Goal: Information Seeking & Learning: Learn about a topic

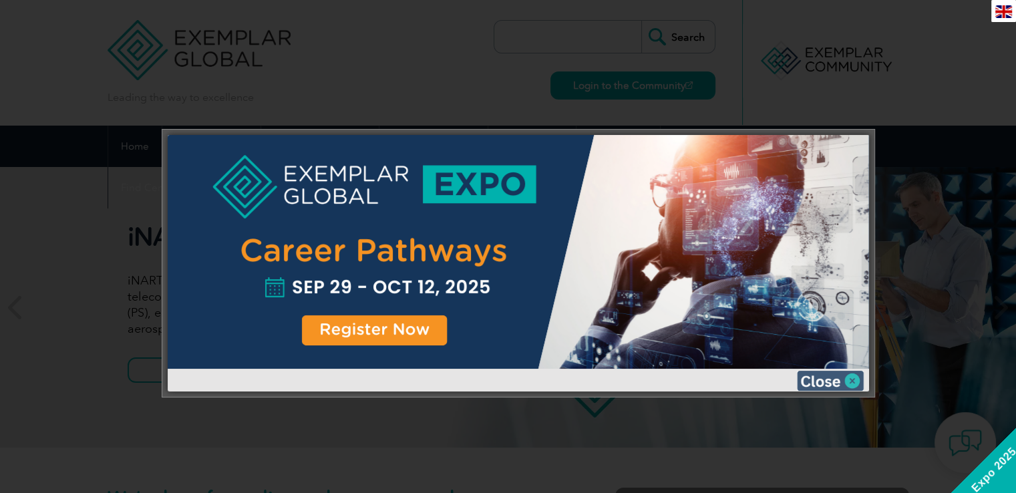
click at [834, 375] on img at bounding box center [830, 381] width 67 height 20
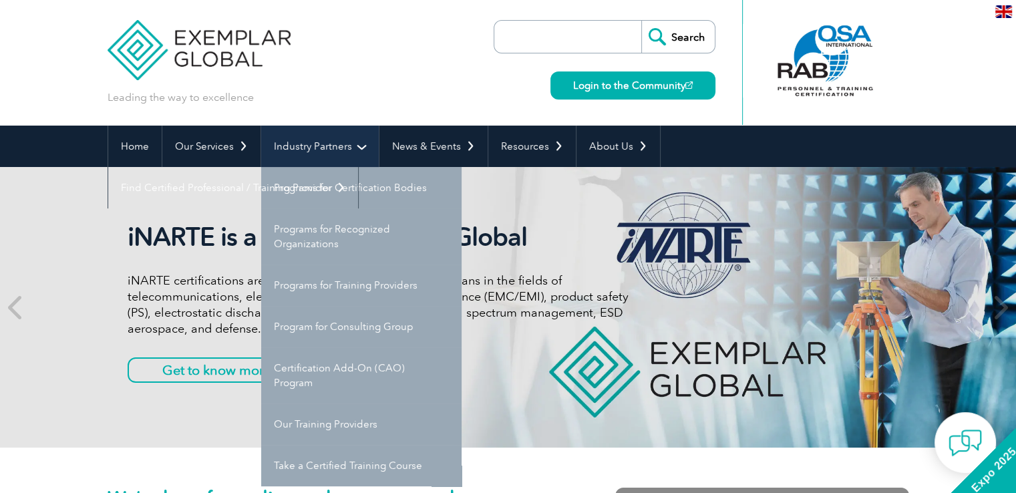
click at [355, 138] on link "Industry Partners" at bounding box center [320, 146] width 118 height 41
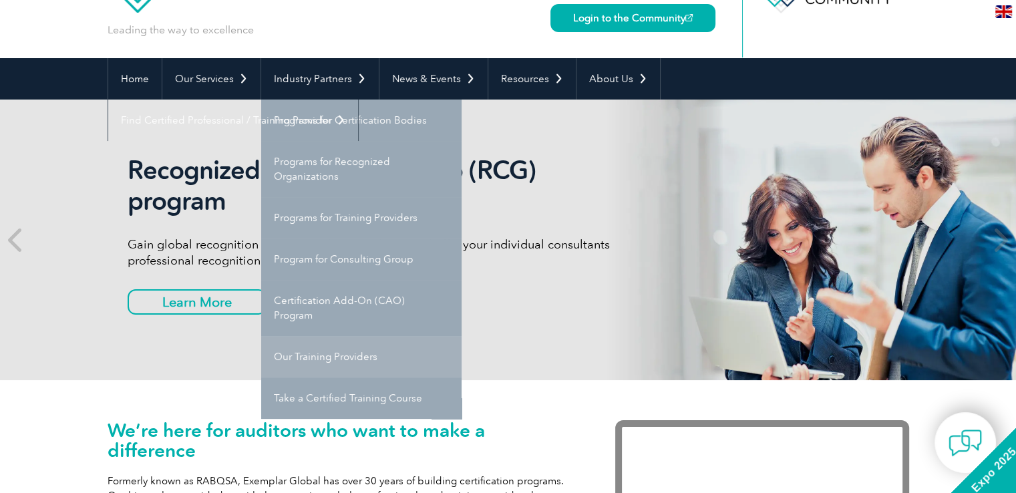
scroll to position [134, 0]
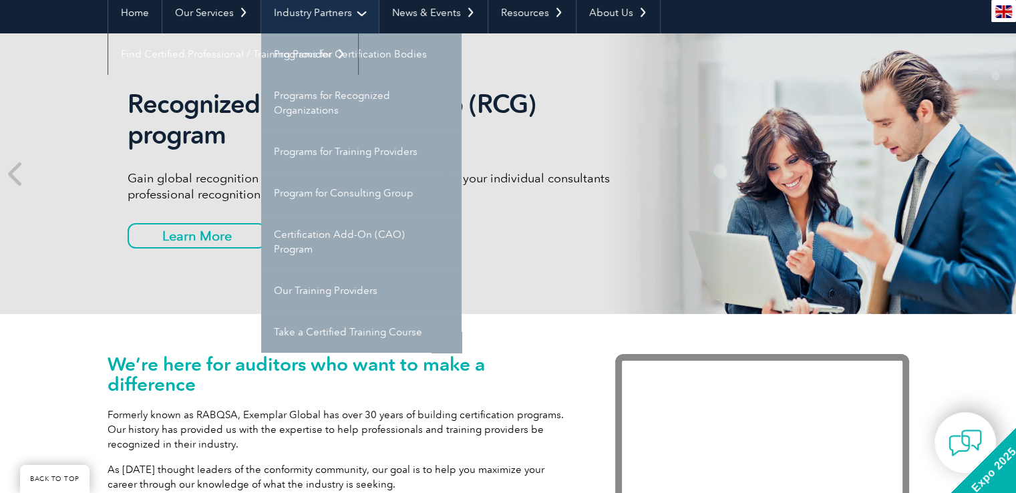
click at [355, 11] on link "Industry Partners" at bounding box center [320, 12] width 118 height 41
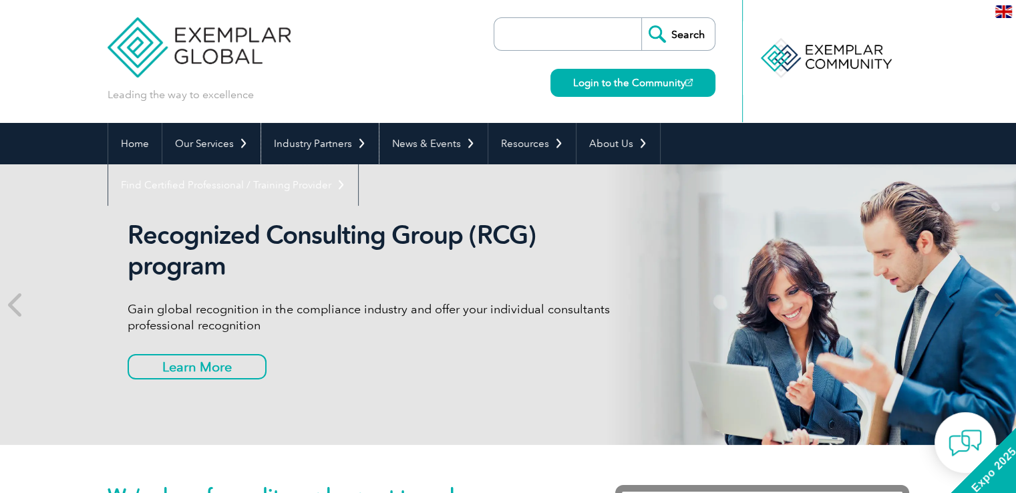
scroll to position [0, 0]
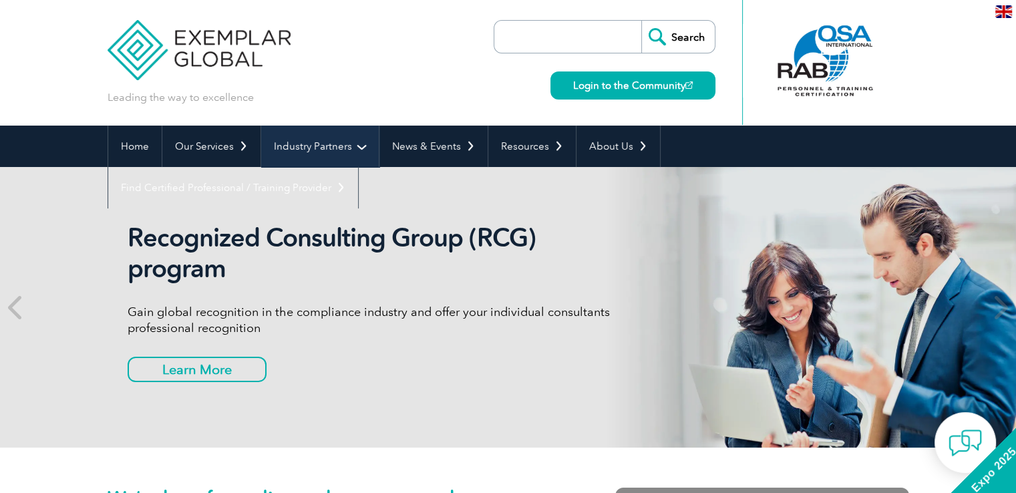
click at [360, 142] on link "Industry Partners" at bounding box center [320, 146] width 118 height 41
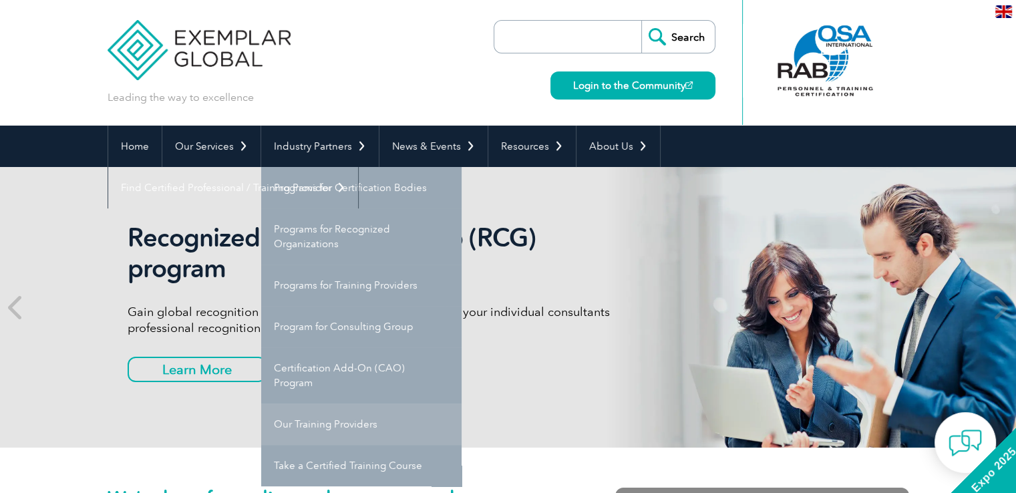
click at [350, 417] on link "Our Training Providers" at bounding box center [361, 423] width 200 height 41
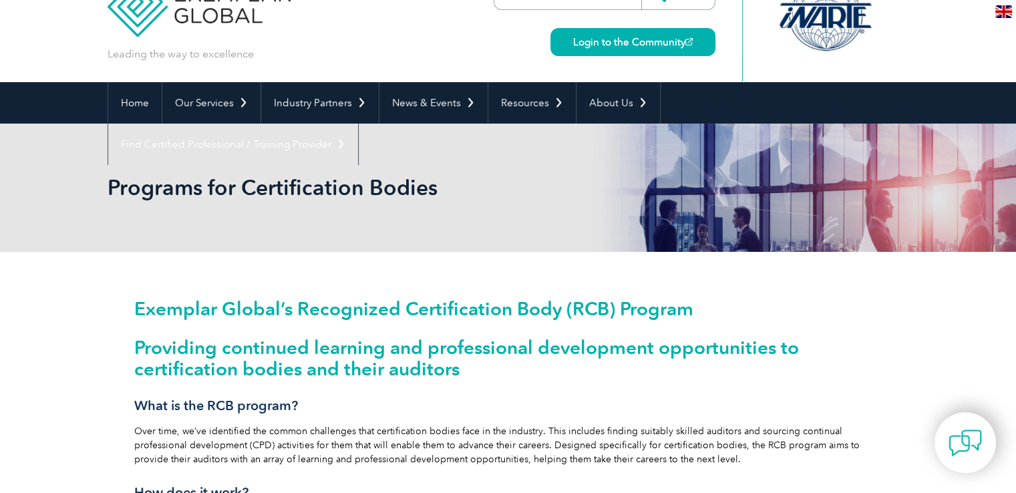
scroll to position [67, 0]
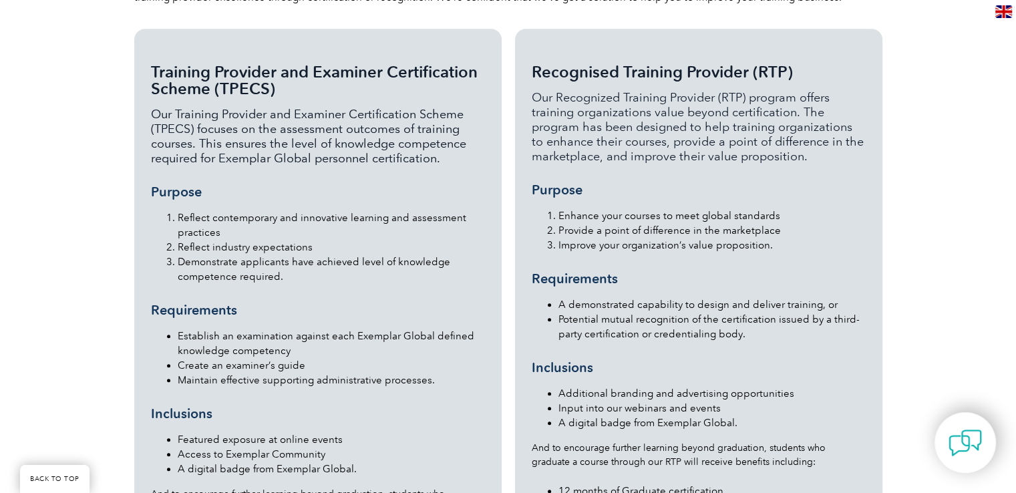
scroll to position [1469, 0]
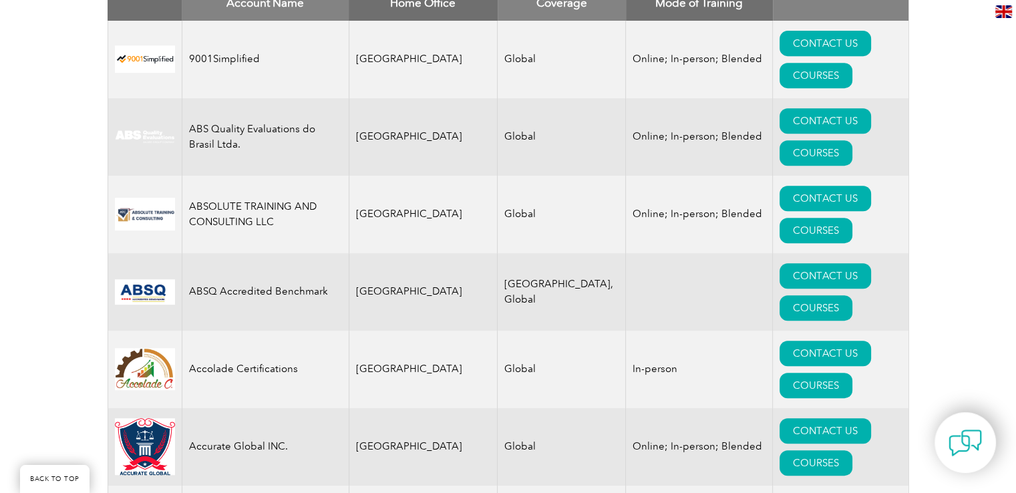
scroll to position [467, 0]
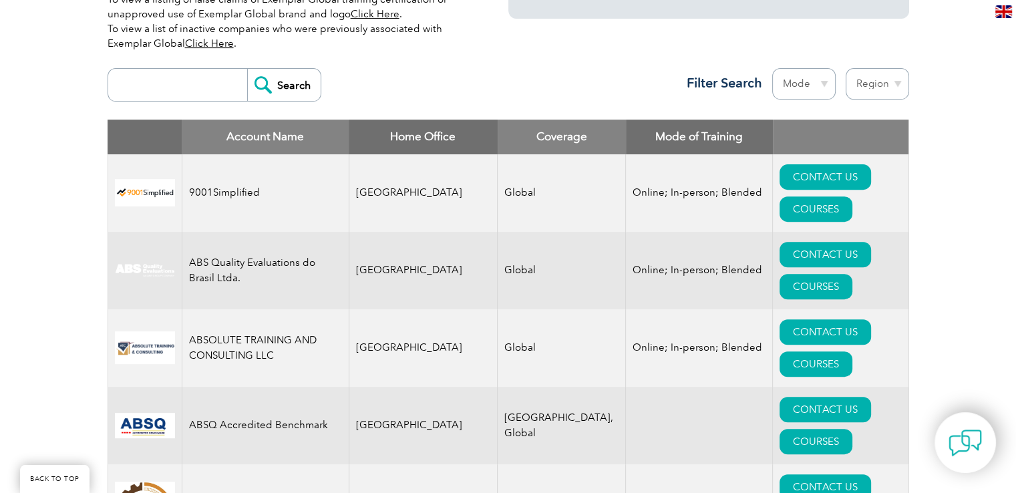
click at [894, 79] on select "Region [GEOGRAPHIC_DATA] [GEOGRAPHIC_DATA] [GEOGRAPHIC_DATA] [GEOGRAPHIC_DATA] …" at bounding box center [876, 83] width 63 height 31
select select "[GEOGRAPHIC_DATA]"
click at [845, 68] on select "Region [GEOGRAPHIC_DATA] [GEOGRAPHIC_DATA] [GEOGRAPHIC_DATA] [GEOGRAPHIC_DATA] …" at bounding box center [876, 83] width 63 height 31
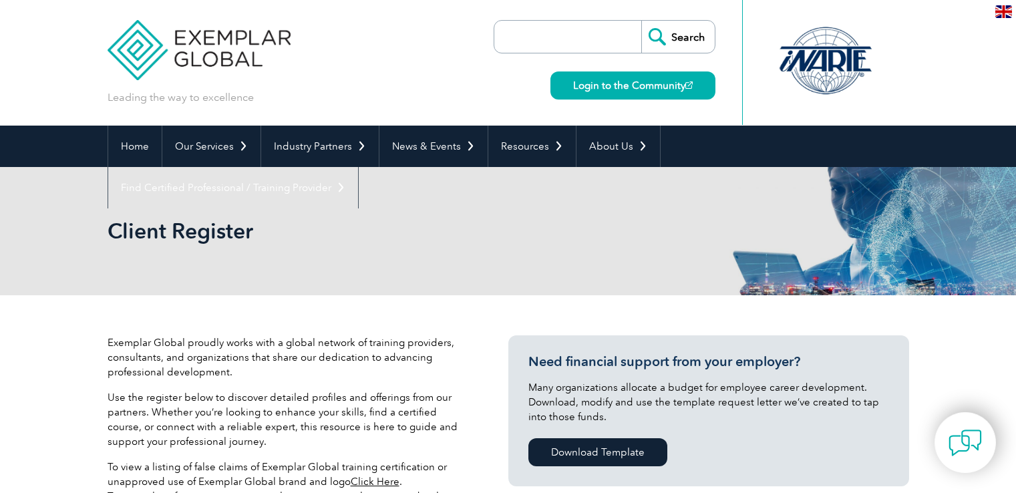
select select "[GEOGRAPHIC_DATA]"
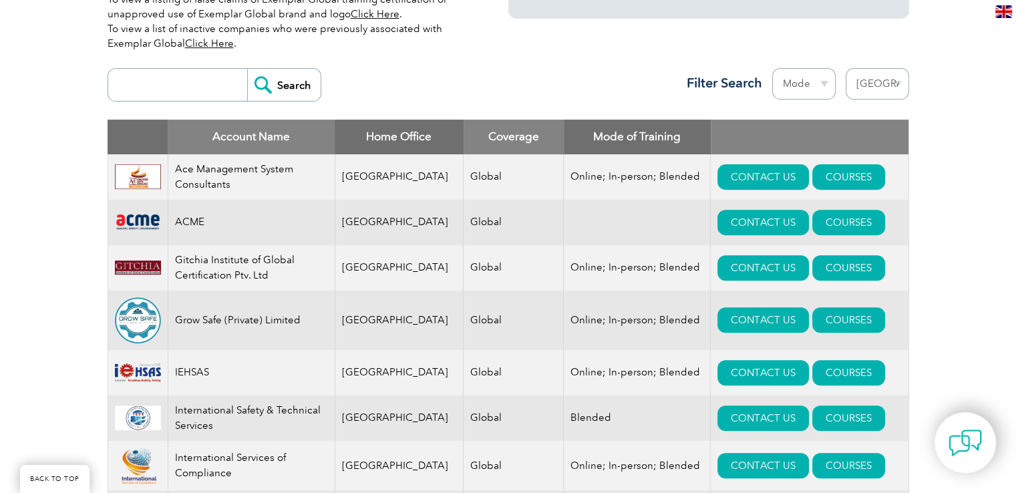
scroll to position [668, 0]
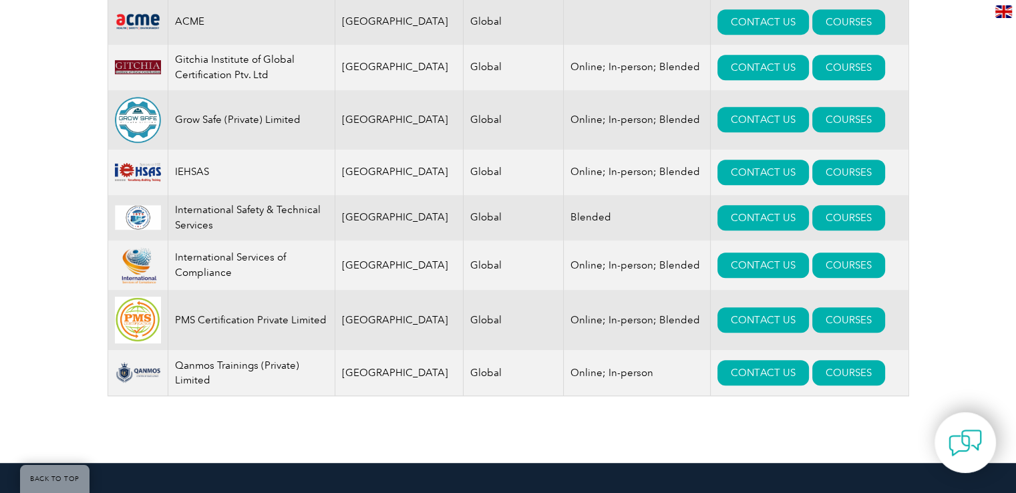
click at [887, 436] on div "Exemplar Global proudly works with a global network of training providers, cons…" at bounding box center [508, 44] width 801 height 835
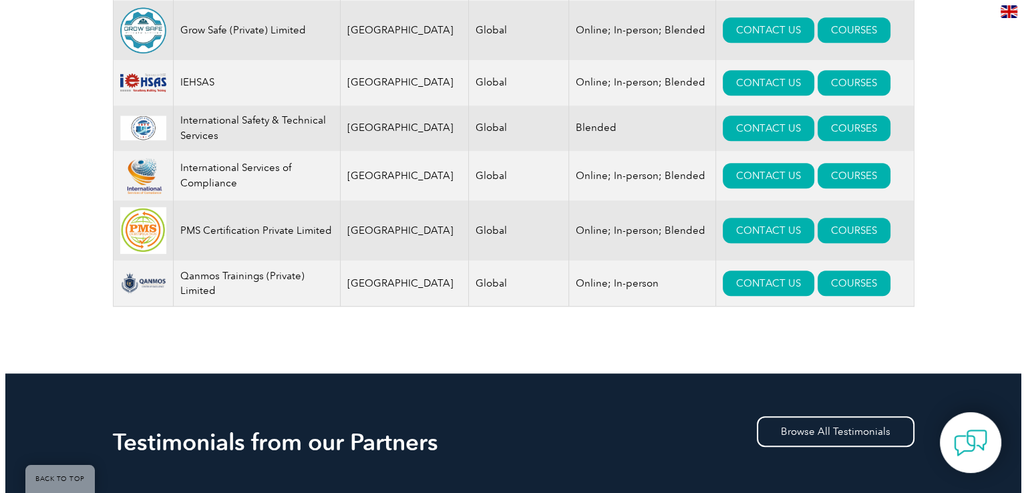
scroll to position [735, 0]
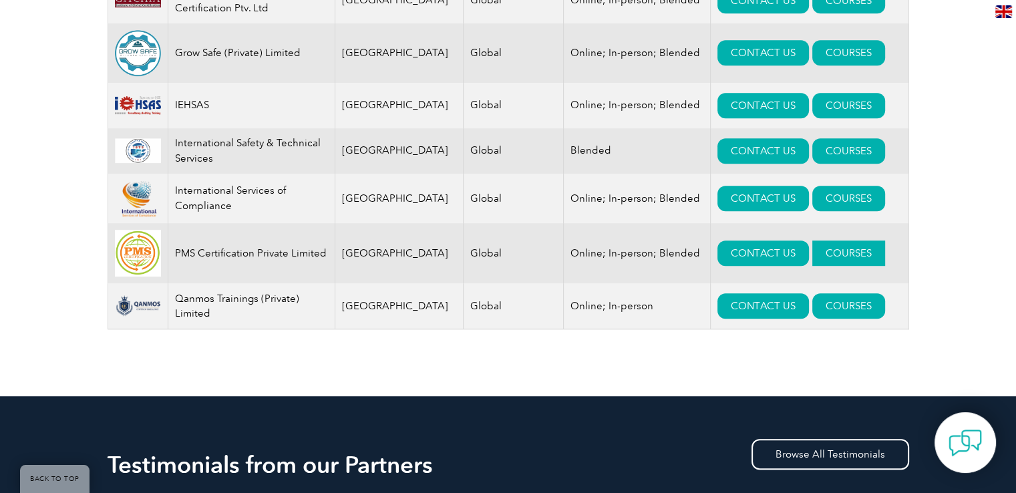
click at [812, 255] on link "COURSES" at bounding box center [848, 252] width 73 height 25
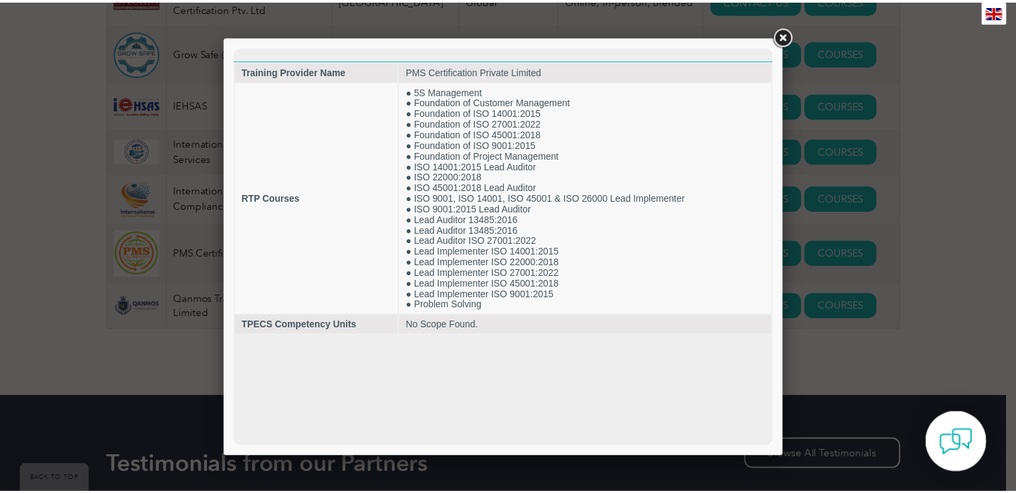
scroll to position [0, 0]
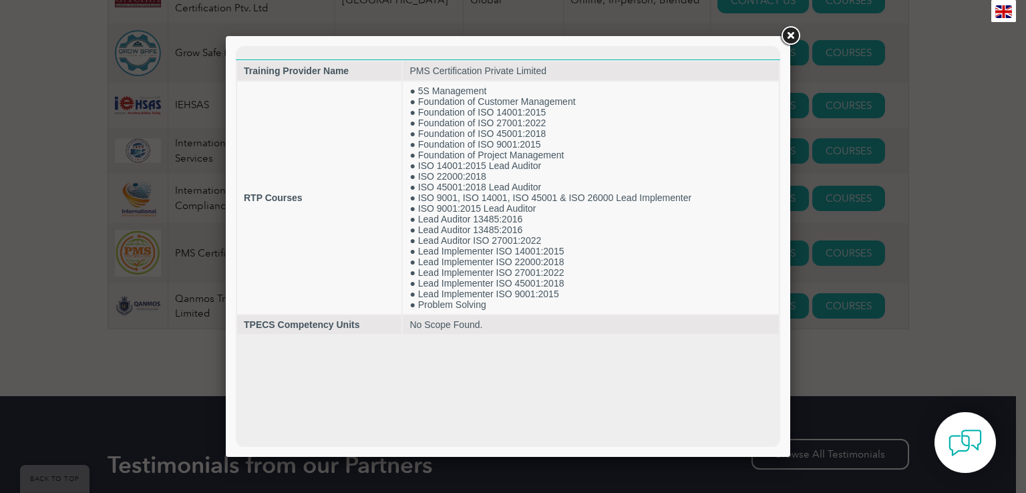
click at [787, 38] on link at bounding box center [790, 36] width 24 height 24
